Goal: Find specific page/section: Find specific page/section

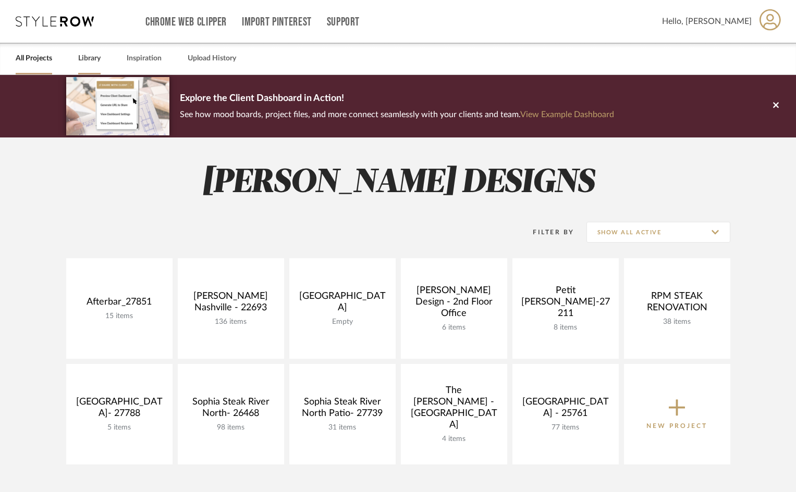
click at [96, 58] on link "Library" at bounding box center [89, 59] width 22 height 14
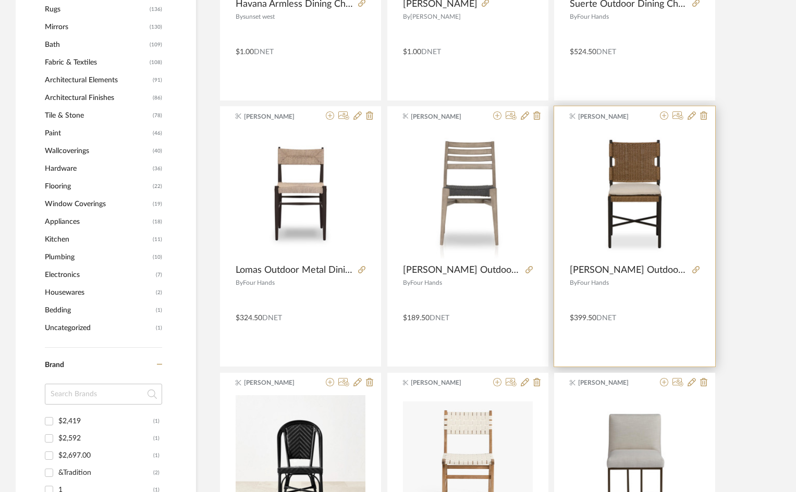
scroll to position [886, 0]
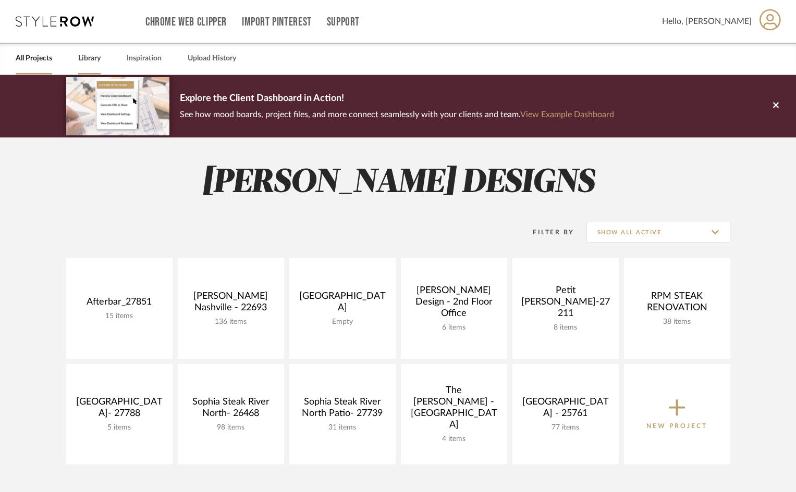
click at [85, 58] on link "Library" at bounding box center [89, 59] width 22 height 14
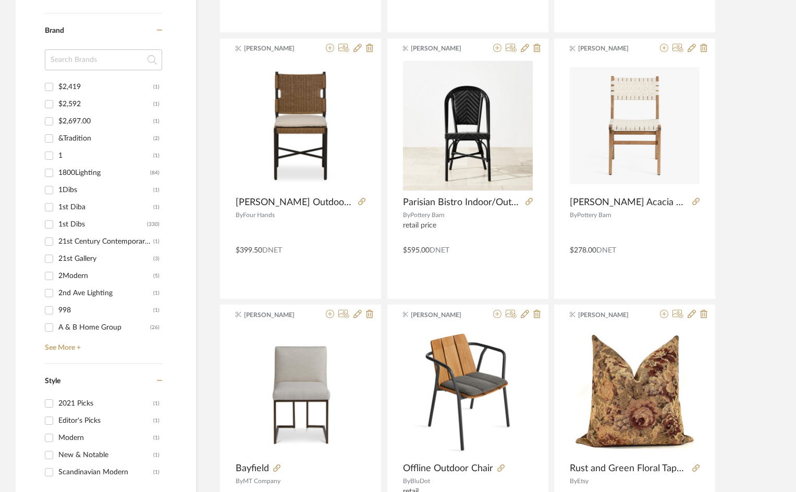
scroll to position [1042, 0]
